Goal: Check status

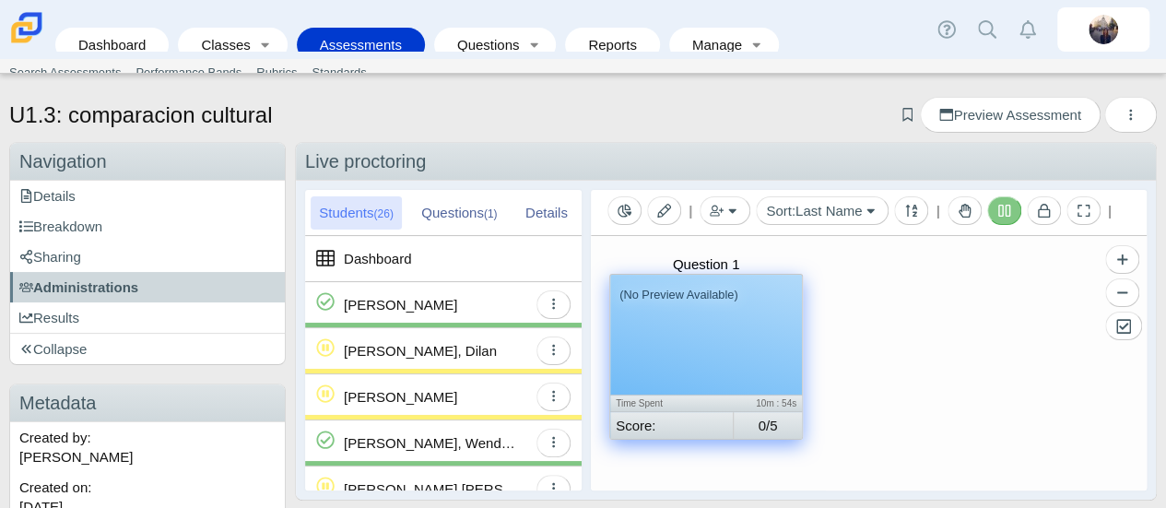
click at [997, 213] on icon at bounding box center [1004, 211] width 14 height 14
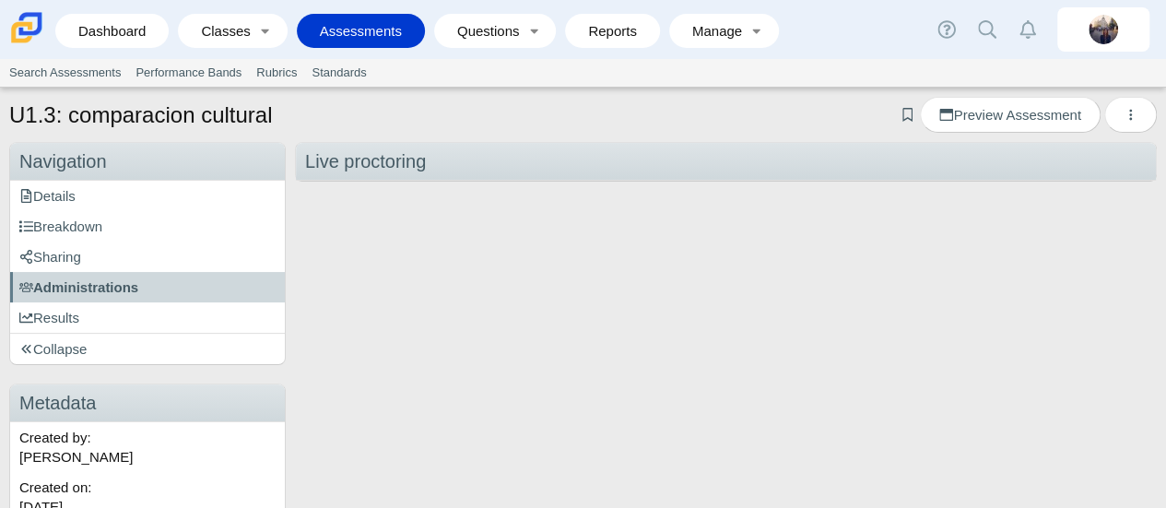
scroll to position [7, 0]
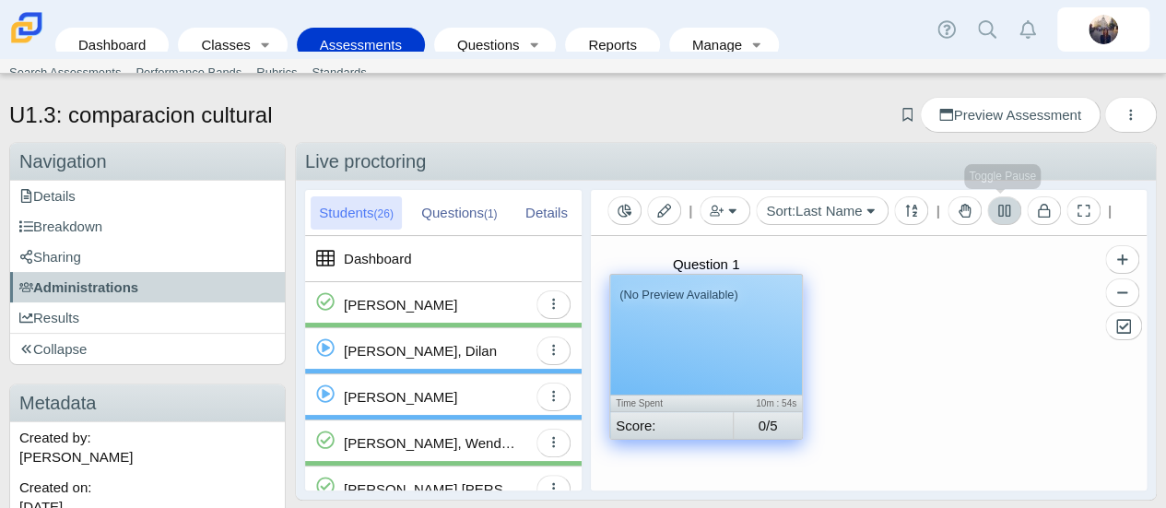
click at [996, 218] on button at bounding box center [1004, 210] width 34 height 29
